Goal: Information Seeking & Learning: Understand process/instructions

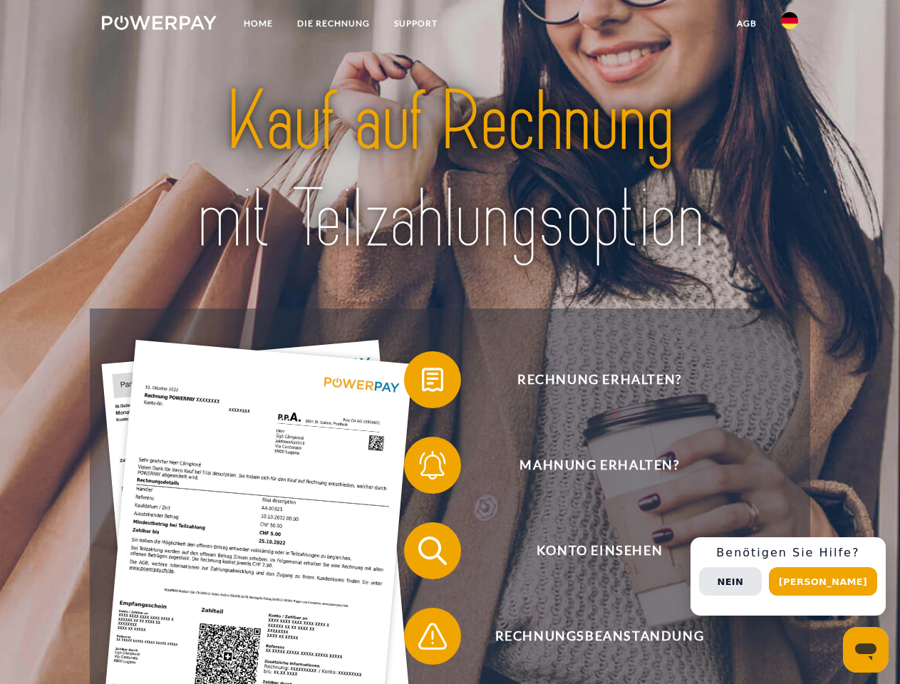
click at [159, 25] on img at bounding box center [159, 23] width 115 height 14
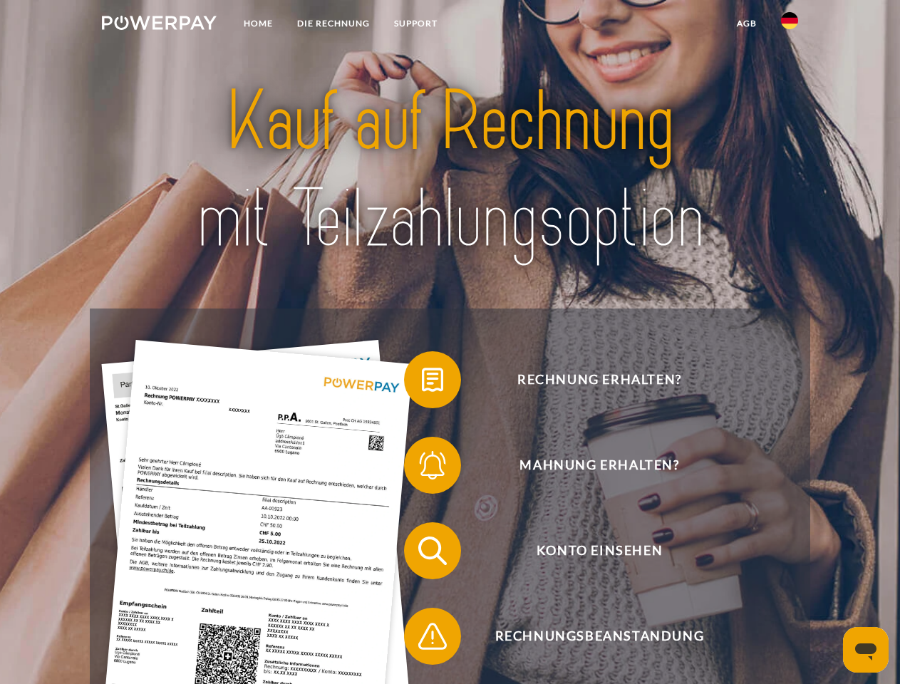
click at [790, 25] on img at bounding box center [789, 20] width 17 height 17
click at [746, 24] on link "agb" at bounding box center [747, 24] width 44 height 26
click at [422, 383] on span at bounding box center [411, 379] width 71 height 71
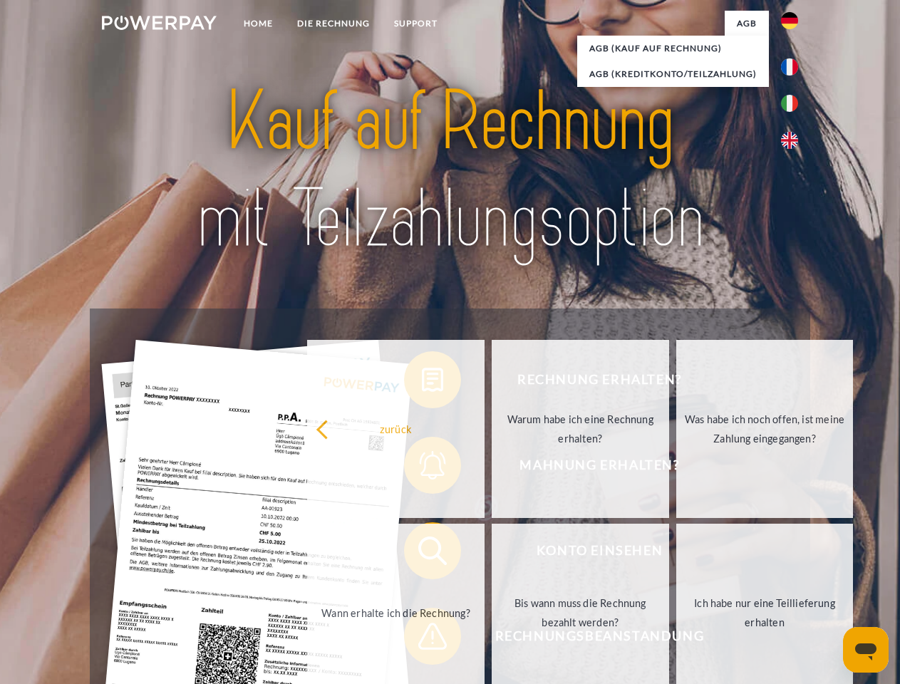
click at [422, 468] on div "Rechnung erhalten? Mahnung erhalten? Konto einsehen" at bounding box center [450, 594] width 720 height 570
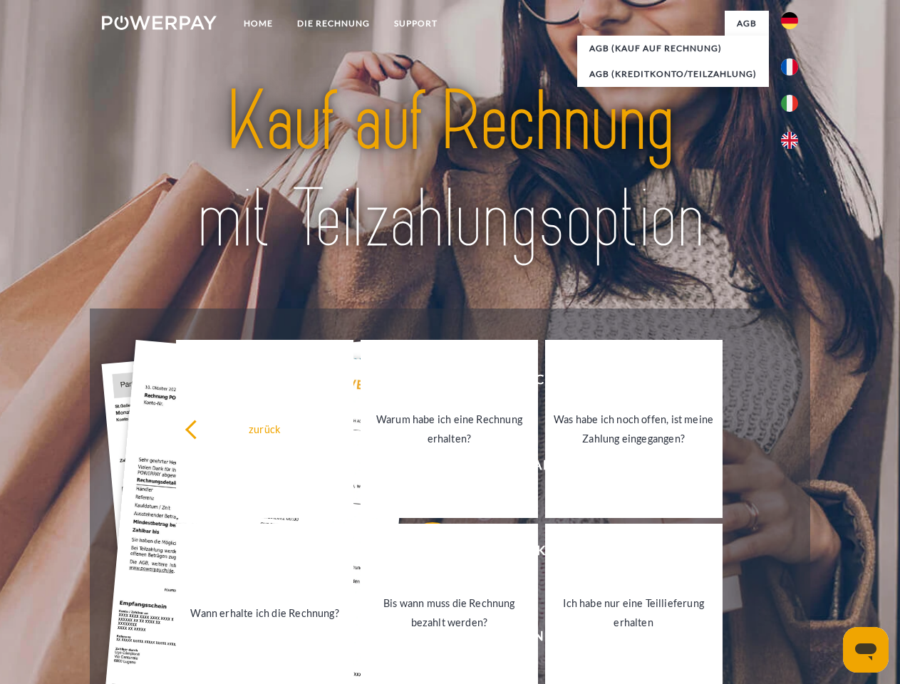
click at [422, 554] on link "Bis wann muss die Rechnung bezahlt werden?" at bounding box center [449, 613] width 177 height 178
click at [422, 639] on span at bounding box center [411, 636] width 71 height 71
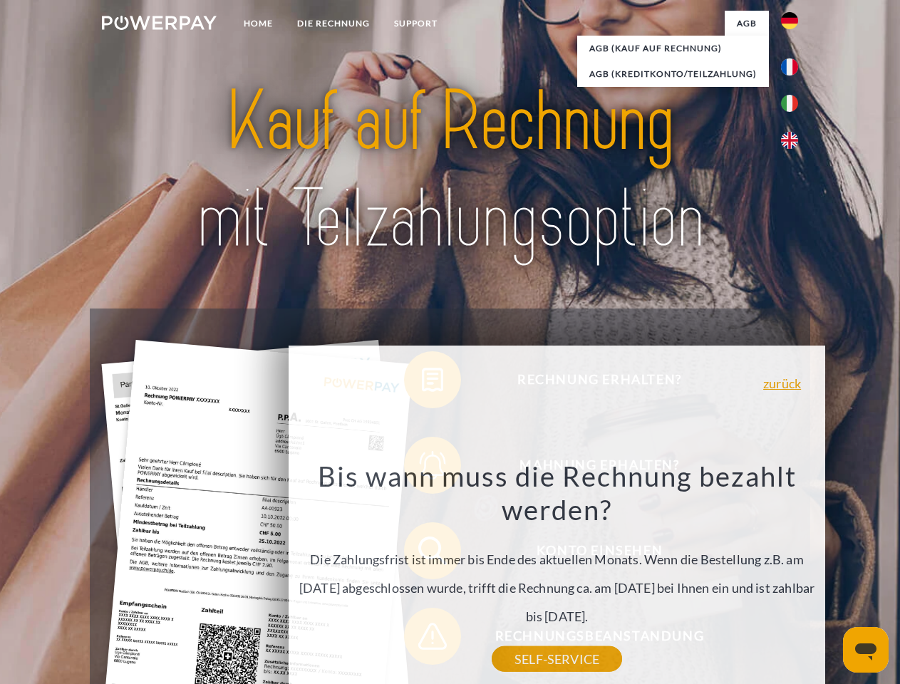
click at [793, 577] on div "Rechnung erhalten? Mahnung erhalten? Konto einsehen" at bounding box center [450, 594] width 720 height 570
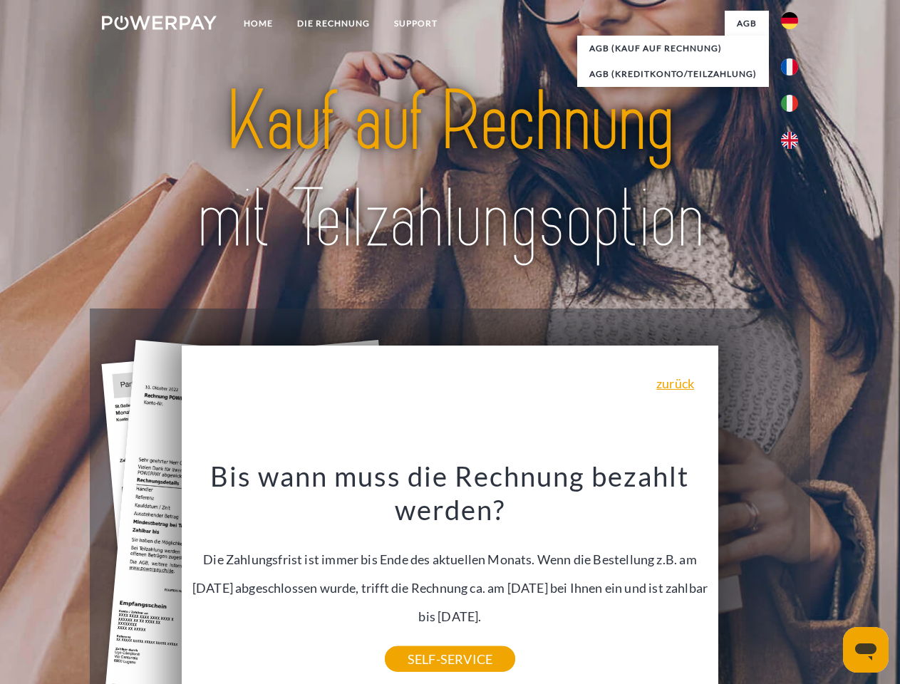
click at [758, 579] on span "Konto einsehen" at bounding box center [599, 550] width 349 height 57
click at [828, 582] on header "Home DIE RECHNUNG SUPPORT" at bounding box center [450, 492] width 900 height 984
